Goal: Task Accomplishment & Management: Use online tool/utility

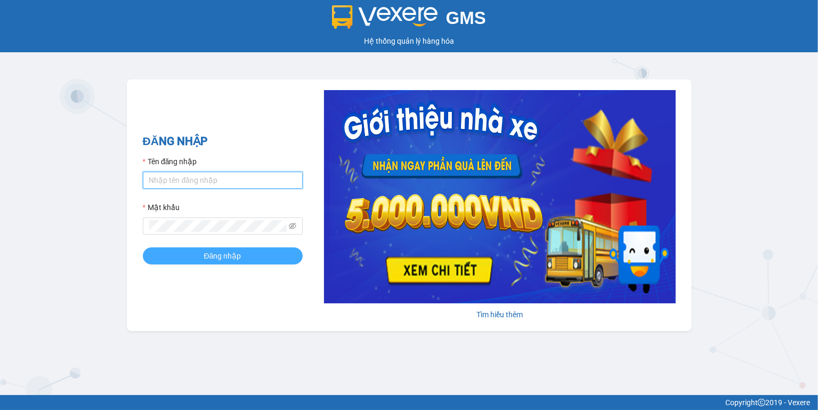
type input "ngoc.taithang"
click at [249, 257] on button "Đăng nhập" at bounding box center [223, 255] width 160 height 17
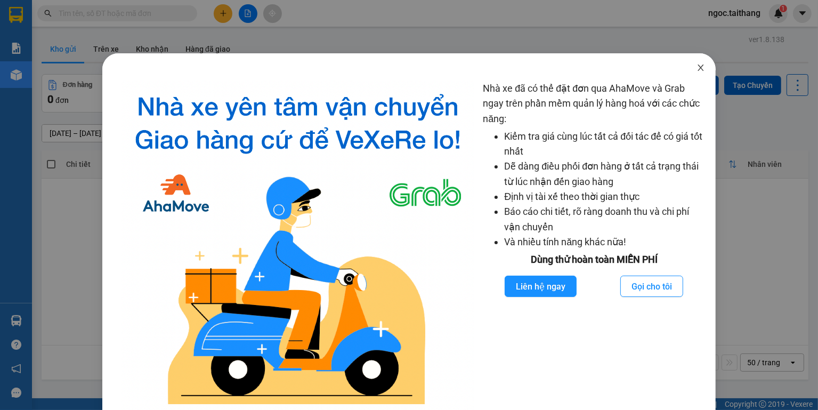
click at [697, 68] on icon "close" at bounding box center [701, 67] width 9 height 9
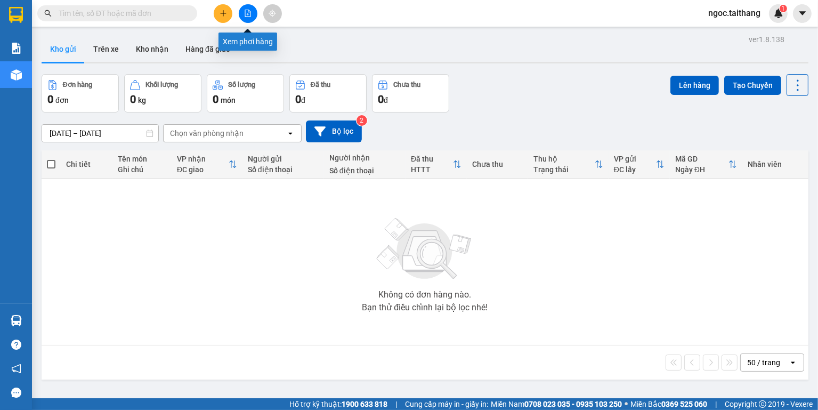
click at [249, 11] on icon "file-add" at bounding box center [247, 13] width 7 height 7
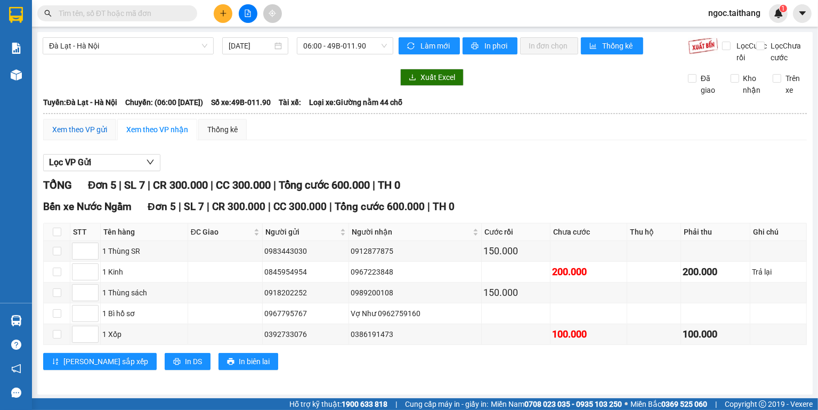
click at [86, 135] on div "Xem theo VP gửi" at bounding box center [79, 130] width 55 height 12
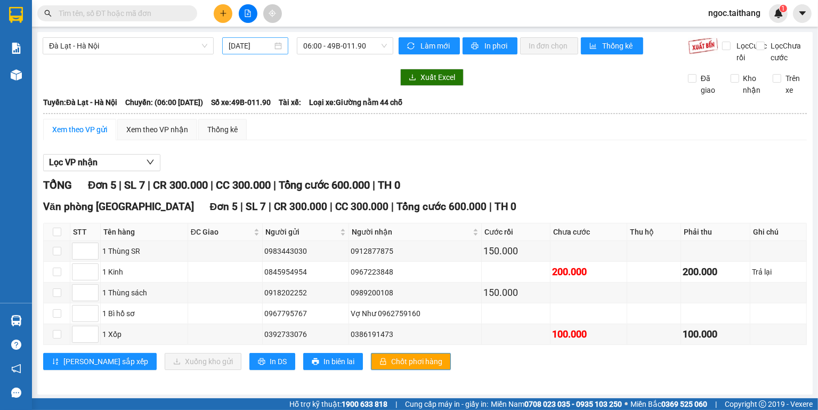
click at [279, 47] on div "[DATE]" at bounding box center [255, 46] width 53 height 12
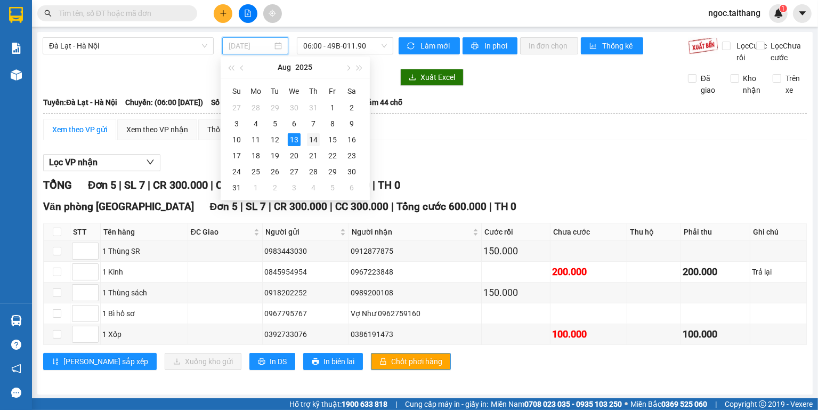
click at [314, 137] on div "14" at bounding box center [313, 139] width 13 height 13
type input "[DATE]"
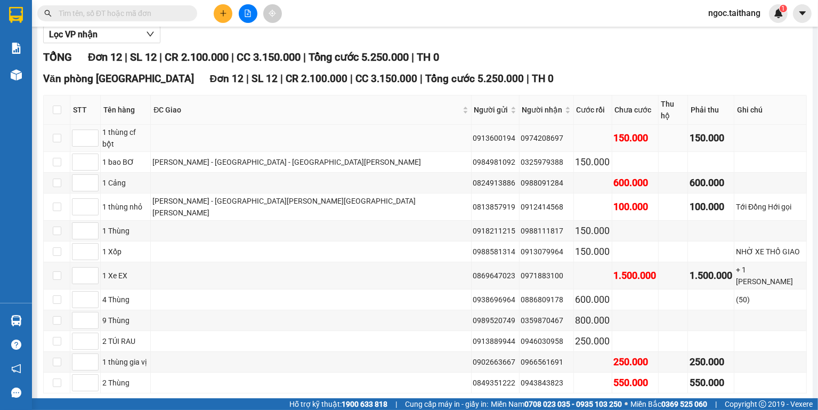
scroll to position [43, 0]
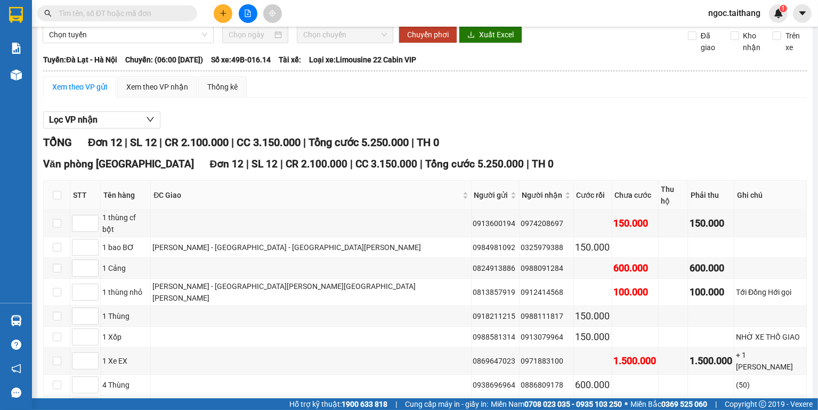
click at [90, 92] on div "Xem theo VP gửi" at bounding box center [79, 87] width 55 height 12
click at [55, 199] on input "checkbox" at bounding box center [57, 195] width 9 height 9
checkbox input "true"
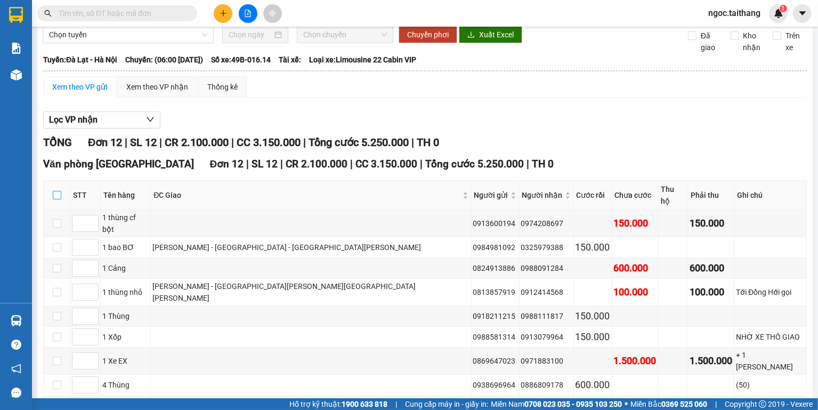
checkbox input "true"
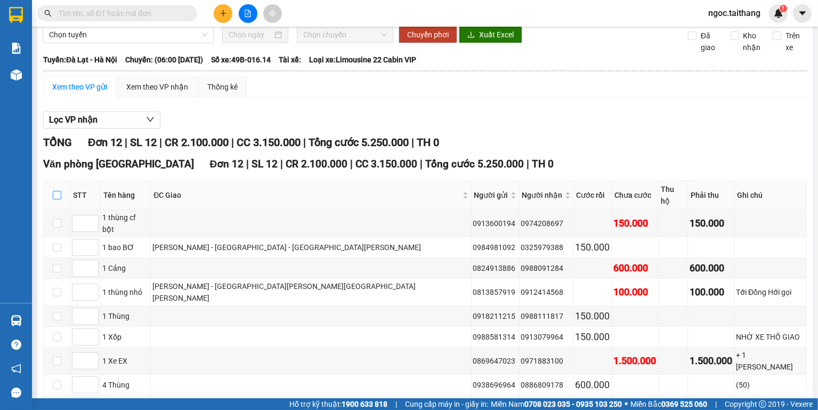
checkbox input "true"
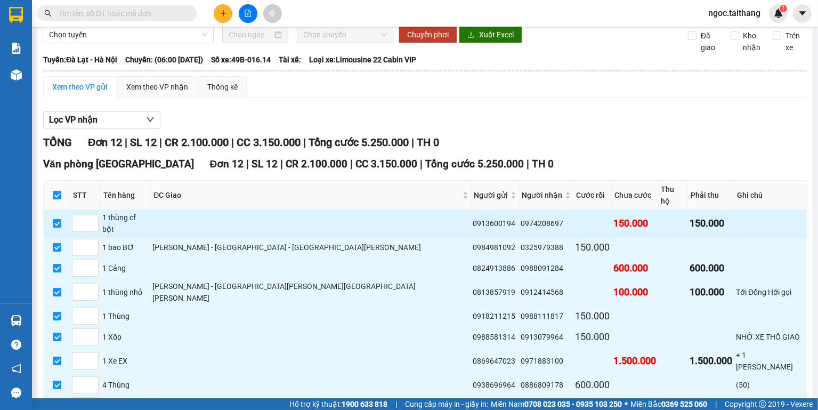
scroll to position [154, 0]
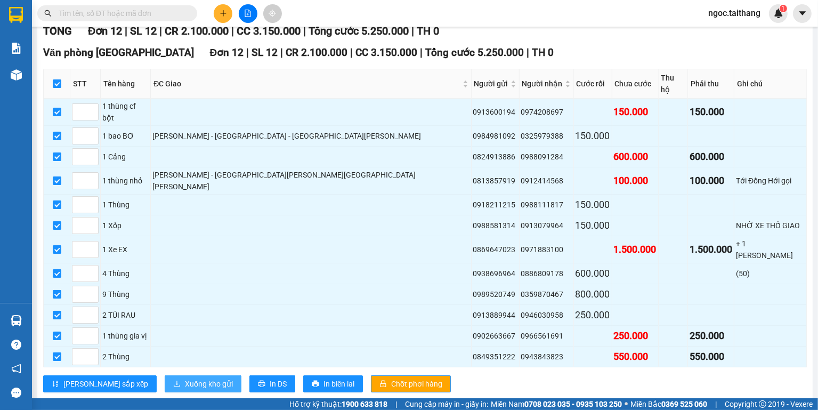
click at [185, 378] on span "Xuống kho gửi" at bounding box center [209, 384] width 48 height 12
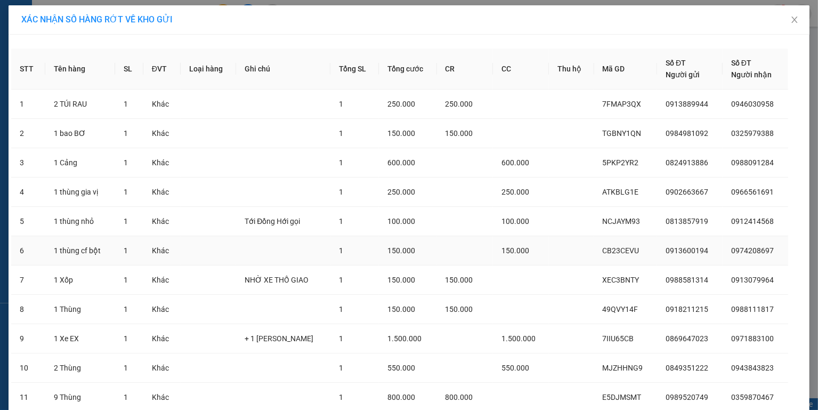
scroll to position [108, 0]
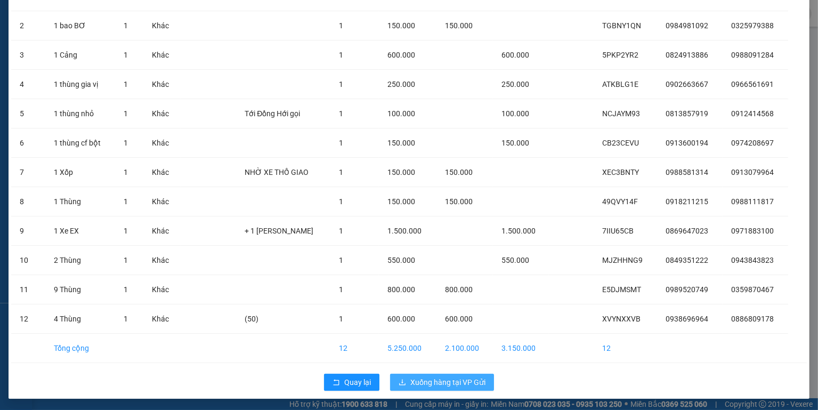
click at [461, 384] on span "Xuống hàng tại VP Gửi" at bounding box center [447, 382] width 75 height 12
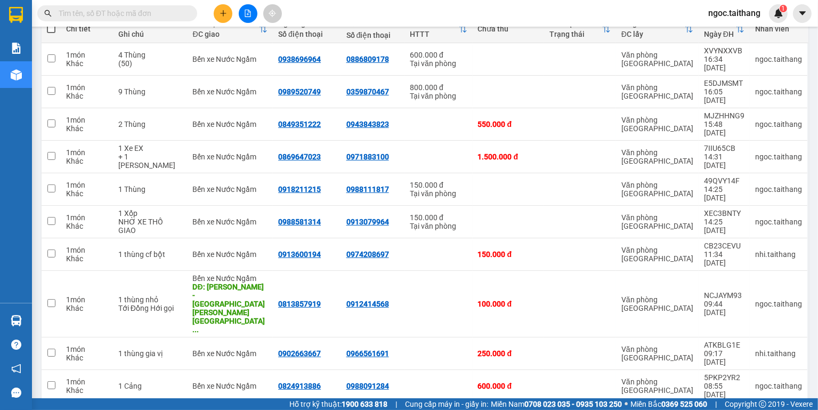
scroll to position [7, 0]
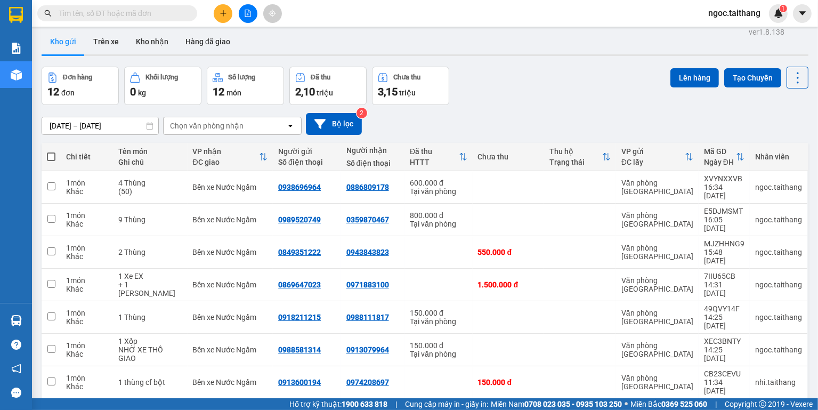
click at [53, 156] on span at bounding box center [51, 156] width 9 height 9
click at [51, 151] on input "checkbox" at bounding box center [51, 151] width 0 height 0
checkbox input "true"
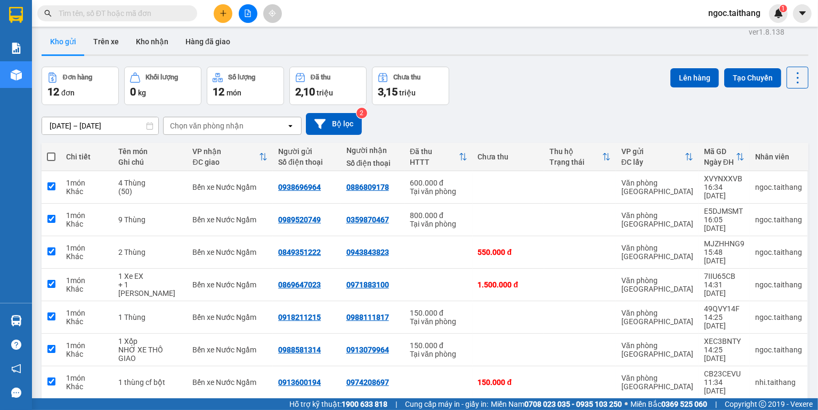
checkbox input "true"
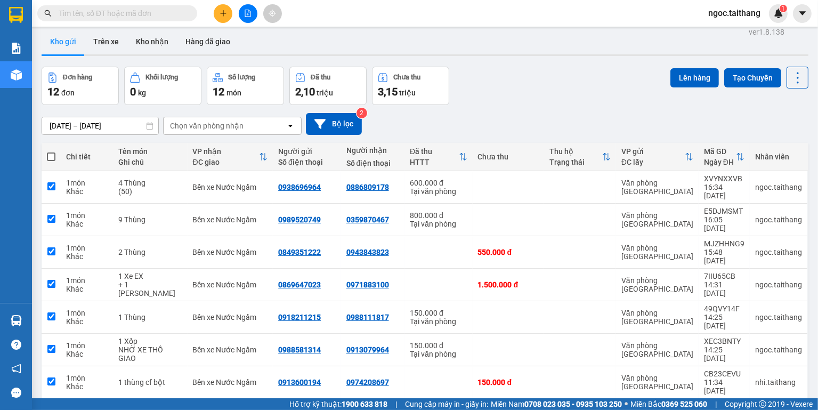
checkbox input "true"
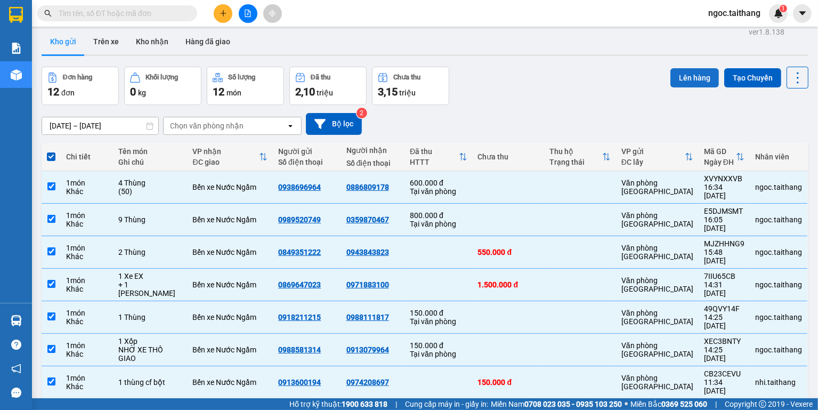
click at [686, 75] on button "Lên hàng" at bounding box center [694, 77] width 48 height 19
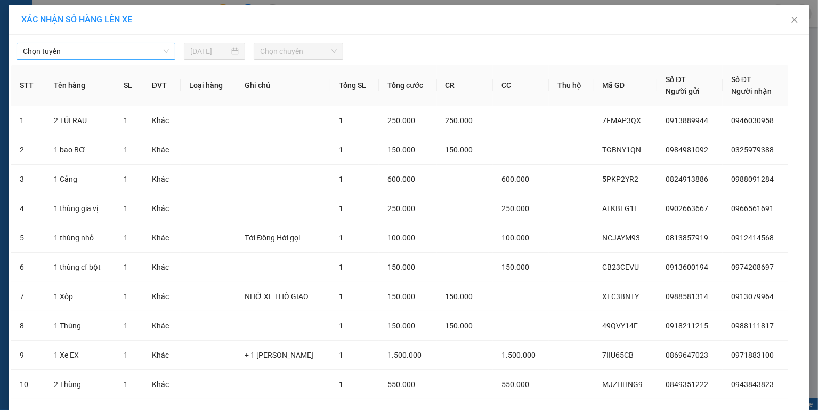
click at [126, 53] on span "Chọn tuyến" at bounding box center [96, 51] width 146 height 16
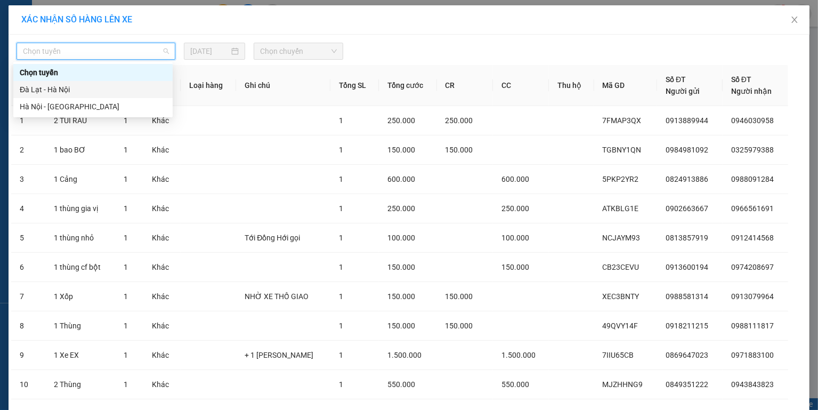
click at [55, 90] on div "Đà Lạt - Hà Nội" at bounding box center [93, 90] width 147 height 12
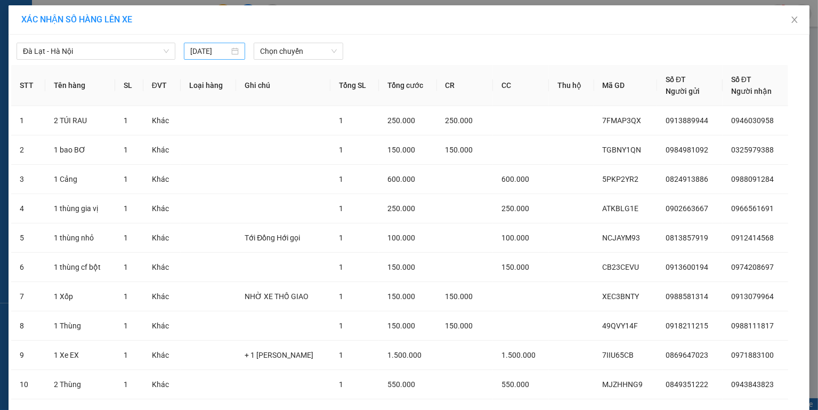
click at [231, 51] on div "[DATE]" at bounding box center [214, 51] width 48 height 12
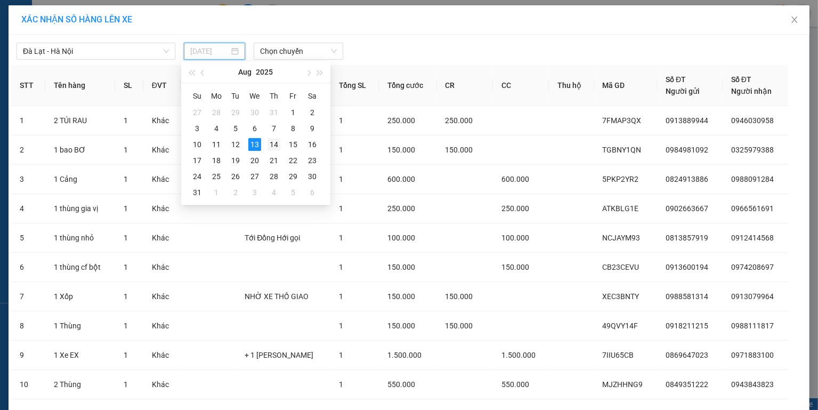
click at [276, 144] on div "14" at bounding box center [274, 144] width 13 height 13
type input "[DATE]"
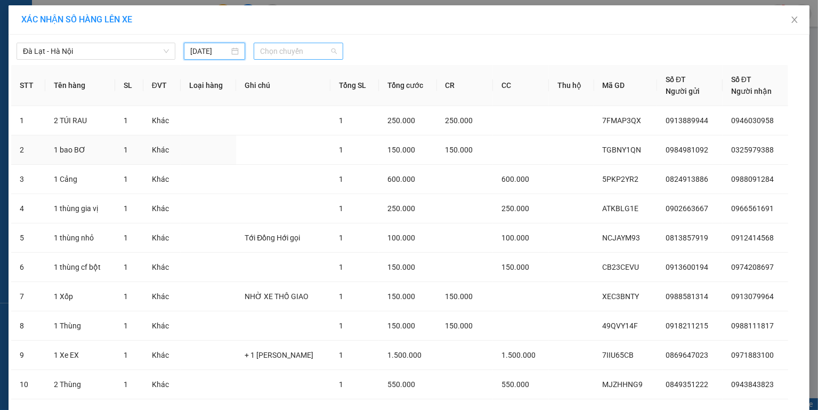
click at [305, 49] on span "Chọn chuyến" at bounding box center [298, 51] width 76 height 16
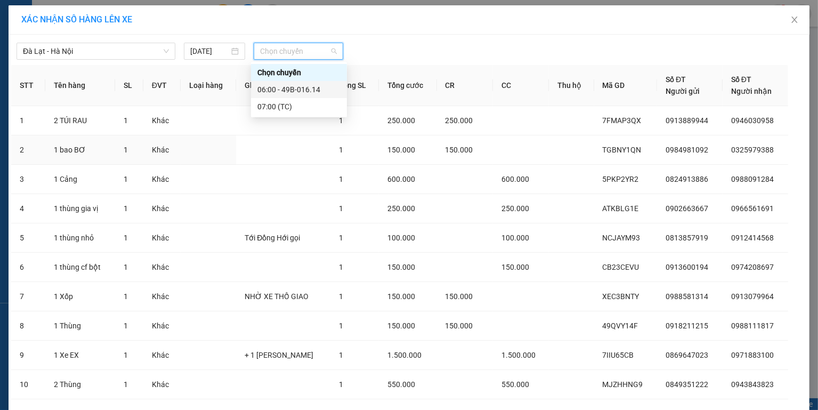
click at [305, 88] on div "06:00 - 49B-016.14" at bounding box center [298, 90] width 83 height 12
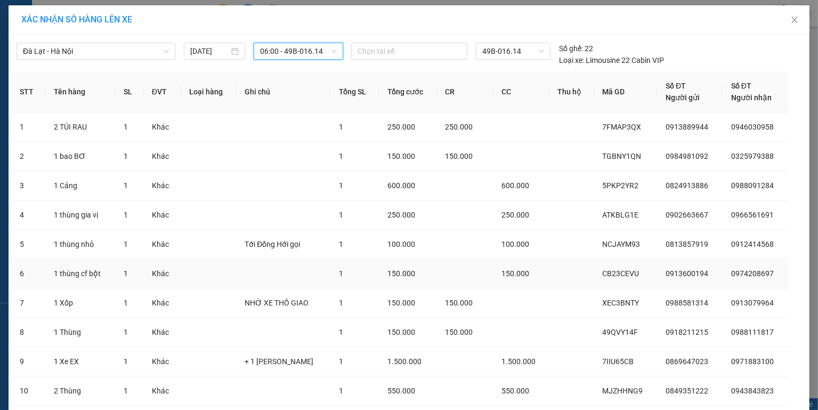
scroll to position [131, 0]
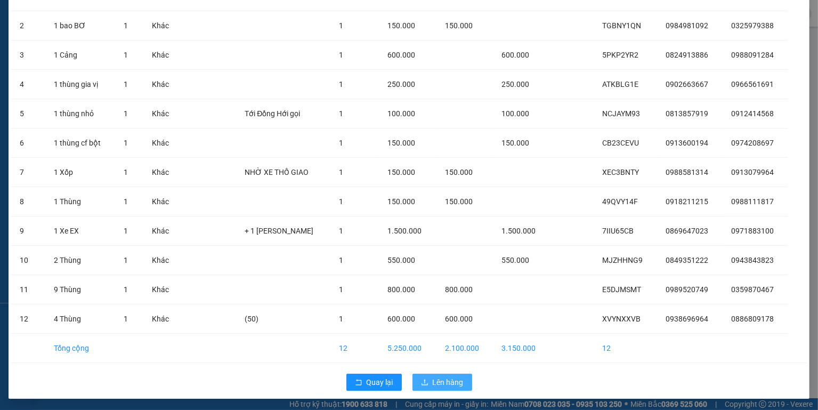
click at [433, 376] on span "Lên hàng" at bounding box center [448, 382] width 31 height 12
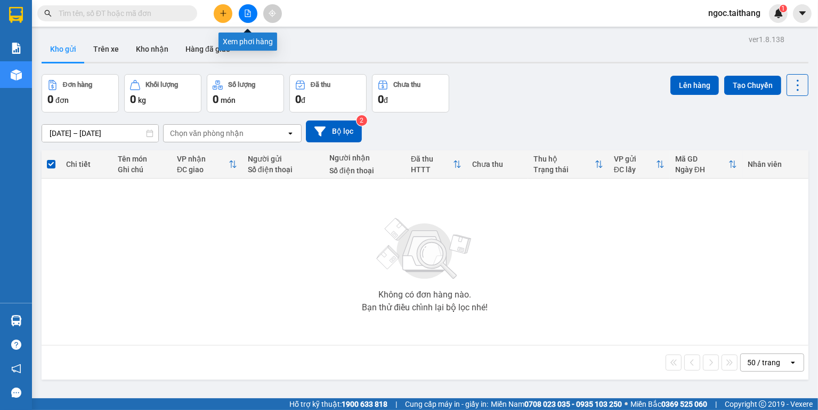
click at [245, 12] on icon "file-add" at bounding box center [247, 13] width 7 height 7
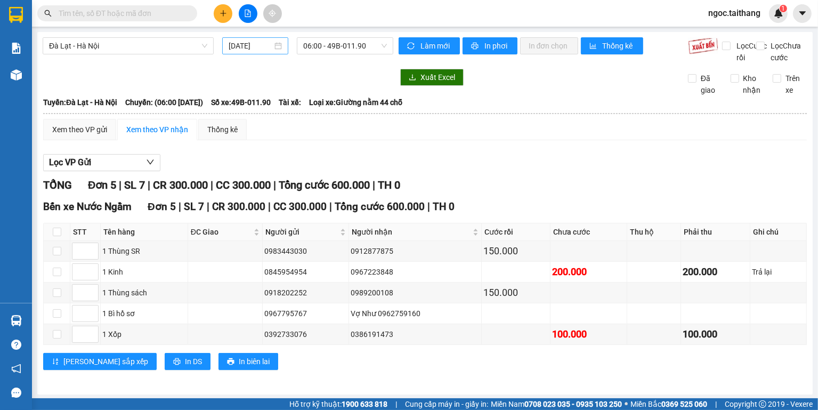
click at [279, 47] on div "[DATE]" at bounding box center [255, 46] width 53 height 12
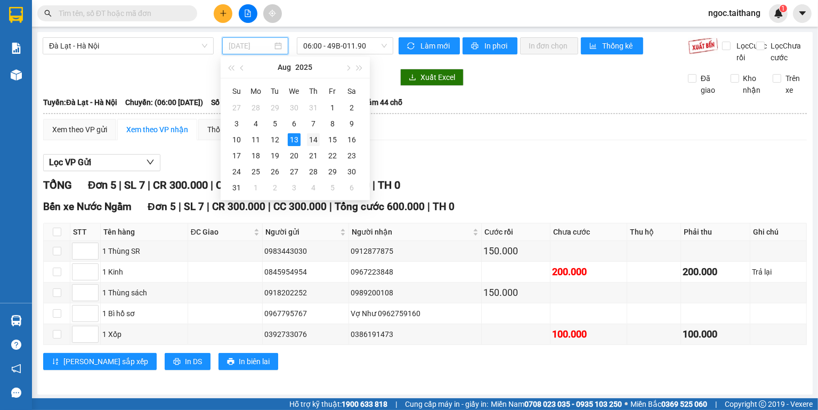
click at [315, 143] on div "14" at bounding box center [313, 139] width 13 height 13
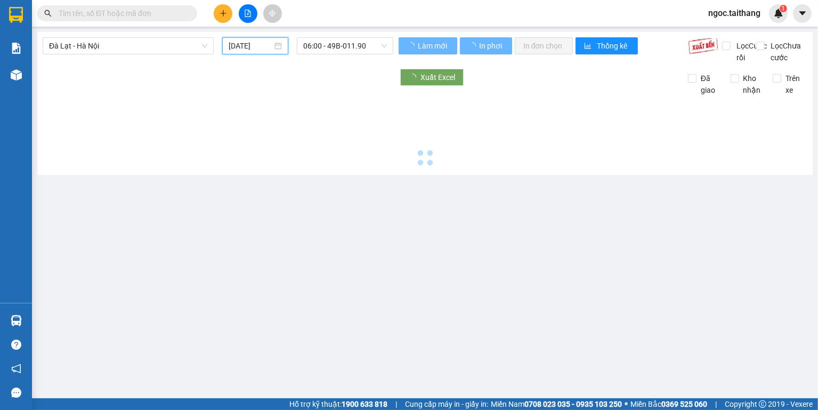
type input "[DATE]"
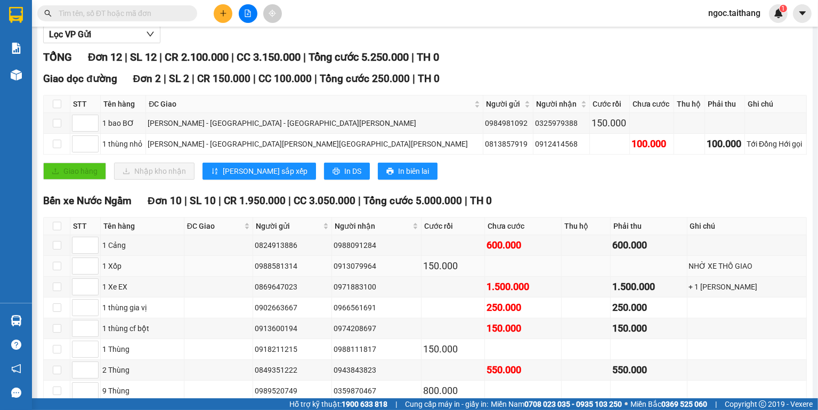
scroll to position [235, 0]
